Goal: Task Accomplishment & Management: Use online tool/utility

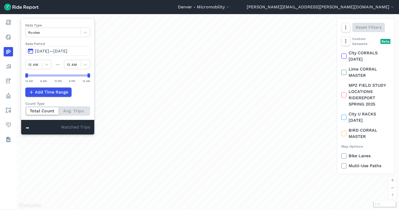
click at [18, 65] on div "loading" at bounding box center [208, 112] width 383 height 196
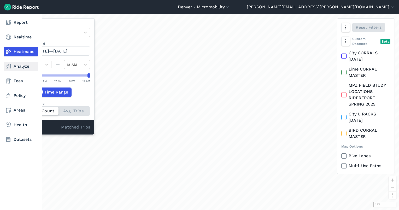
click at [13, 65] on link "Analyze" at bounding box center [21, 66] width 35 height 9
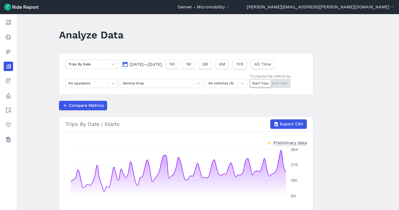
click at [162, 65] on span "[DATE]—[DATE]" at bounding box center [146, 64] width 32 height 5
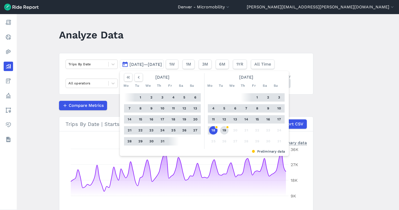
click at [225, 131] on button "19" at bounding box center [224, 130] width 8 height 8
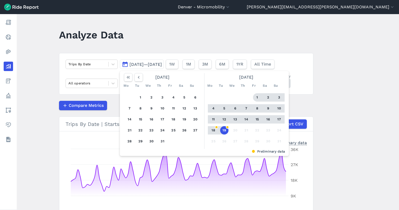
click at [256, 97] on button "1" at bounding box center [257, 97] width 8 height 8
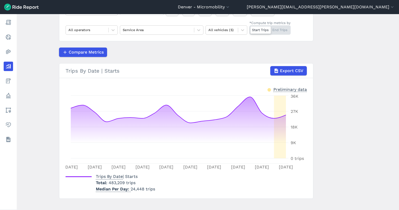
scroll to position [53, 0]
click at [221, 31] on div at bounding box center [222, 30] width 27 height 6
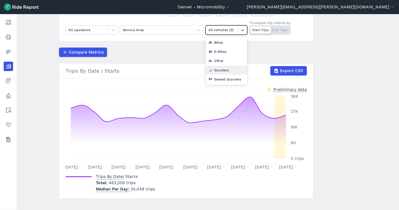
click at [226, 75] on div "Seated Scooters" at bounding box center [227, 79] width 42 height 9
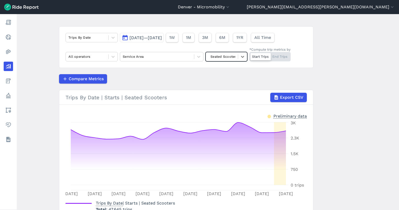
scroll to position [26, 0]
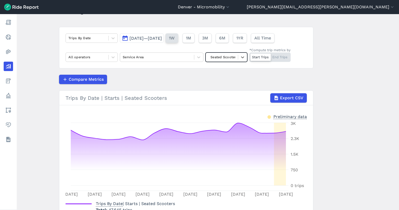
click at [175, 37] on span "1W" at bounding box center [172, 38] width 6 height 6
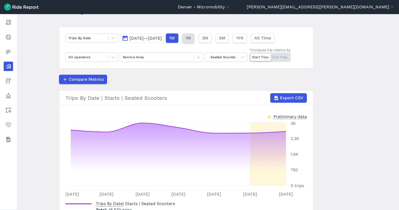
click at [194, 39] on button "1M" at bounding box center [188, 37] width 12 height 9
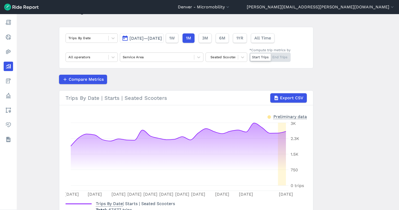
click at [220, 39] on div "1W 1M 3M 6M 1YR All Time" at bounding box center [220, 37] width 109 height 9
click at [208, 39] on span "3M" at bounding box center [205, 38] width 6 height 6
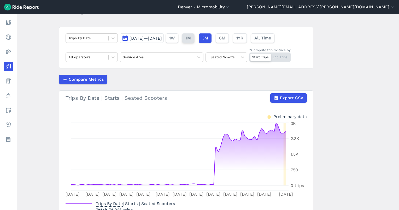
click at [191, 37] on span "1M" at bounding box center [188, 38] width 5 height 6
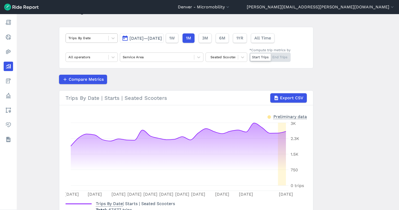
click at [94, 39] on div at bounding box center [86, 38] width 37 height 6
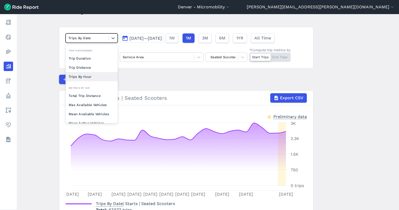
scroll to position [45, 0]
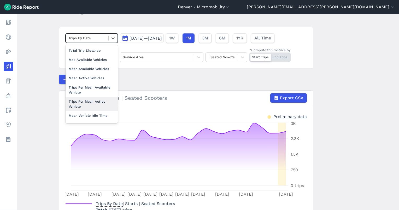
click at [90, 105] on div "Trips Per Mean Active Vehicle" at bounding box center [92, 104] width 52 height 14
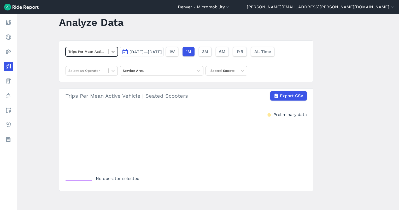
scroll to position [12, 0]
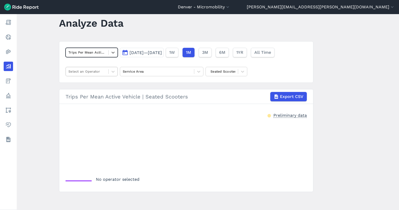
click at [93, 70] on div at bounding box center [86, 71] width 37 height 6
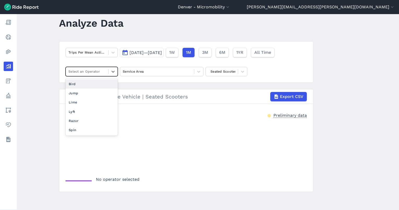
type input "l"
click at [83, 82] on div "Lime" at bounding box center [92, 83] width 52 height 9
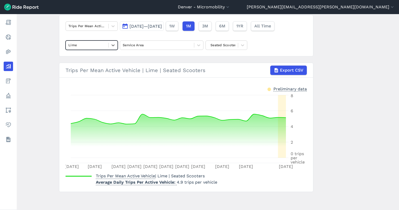
scroll to position [38, 0]
click at [208, 25] on span "3M" at bounding box center [205, 26] width 6 height 6
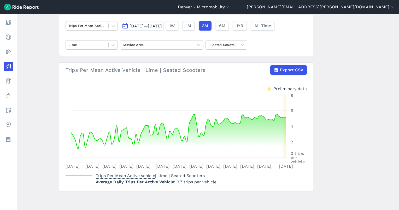
click at [229, 25] on button "6M" at bounding box center [222, 25] width 13 height 9
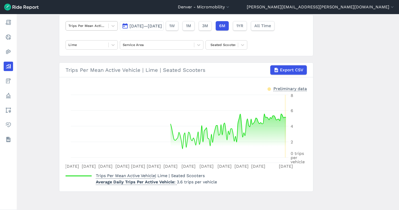
click at [94, 24] on div at bounding box center [86, 26] width 37 height 6
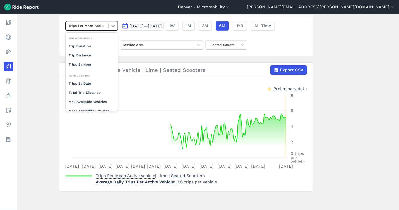
scroll to position [40, 0]
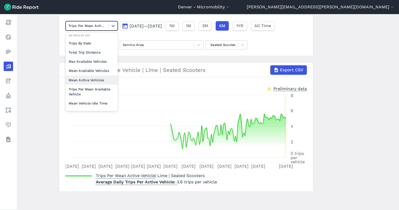
click at [94, 81] on div "Mean Active Vehicles" at bounding box center [92, 80] width 52 height 9
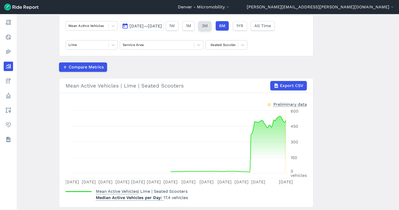
click at [208, 28] on span "3M" at bounding box center [205, 26] width 6 height 6
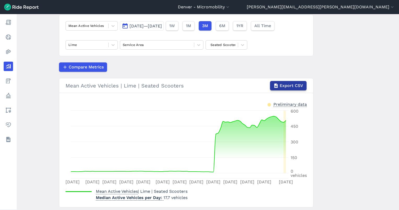
click at [291, 85] on span "Export CSV" at bounding box center [292, 86] width 24 height 6
